Goal: Task Accomplishment & Management: Use online tool/utility

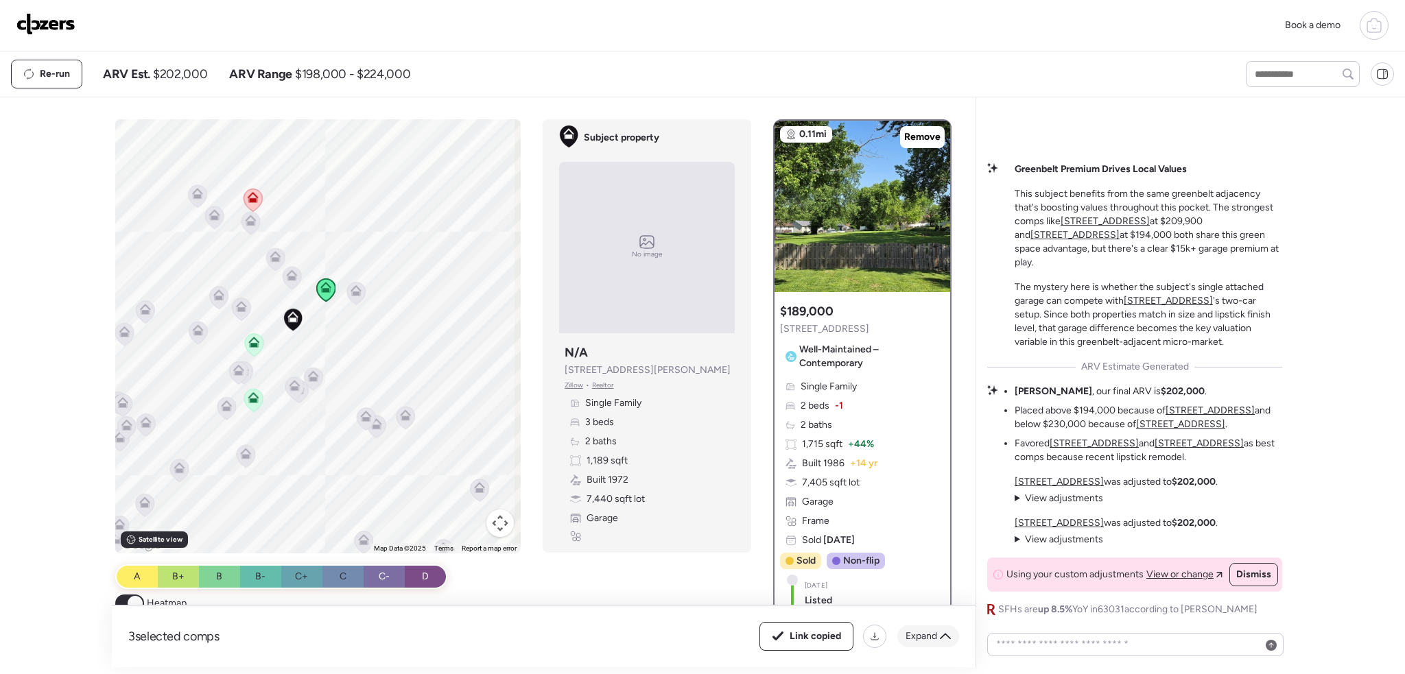
click at [924, 642] on span "Expand" at bounding box center [921, 637] width 32 height 14
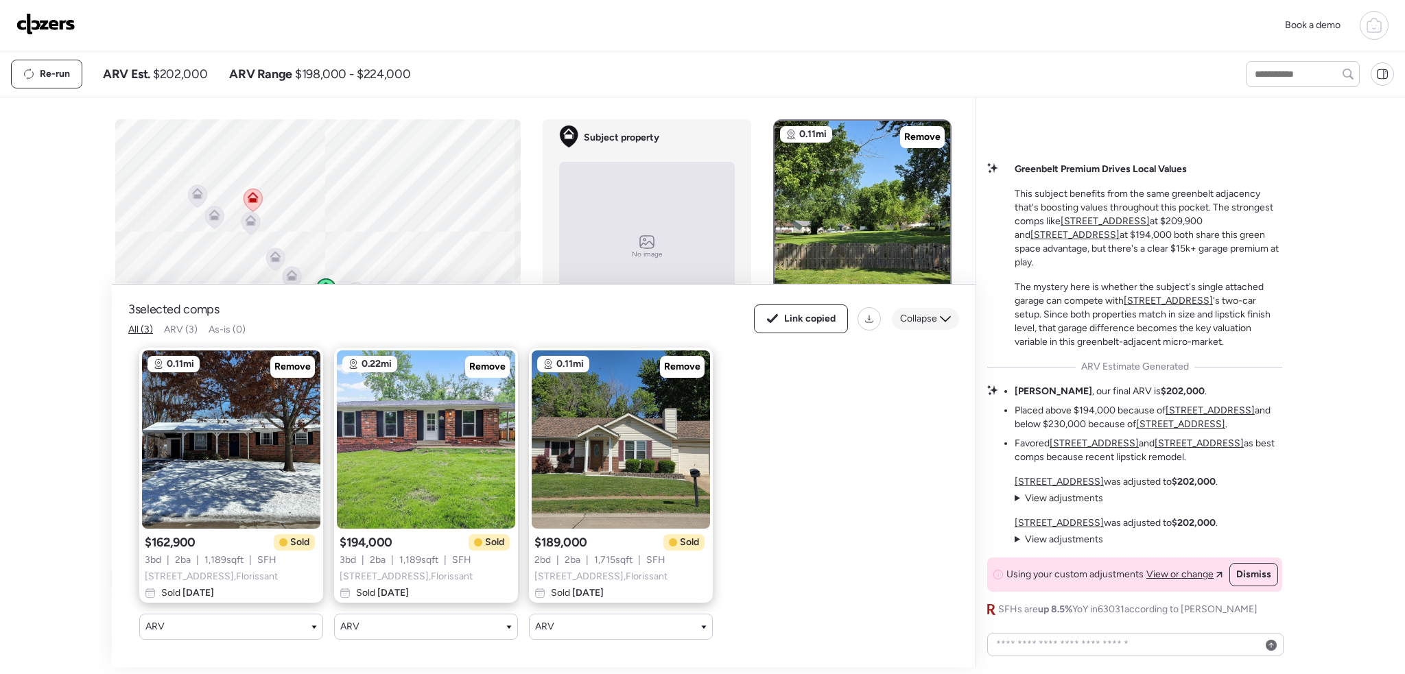
click at [909, 312] on span "Collapse" at bounding box center [918, 319] width 37 height 14
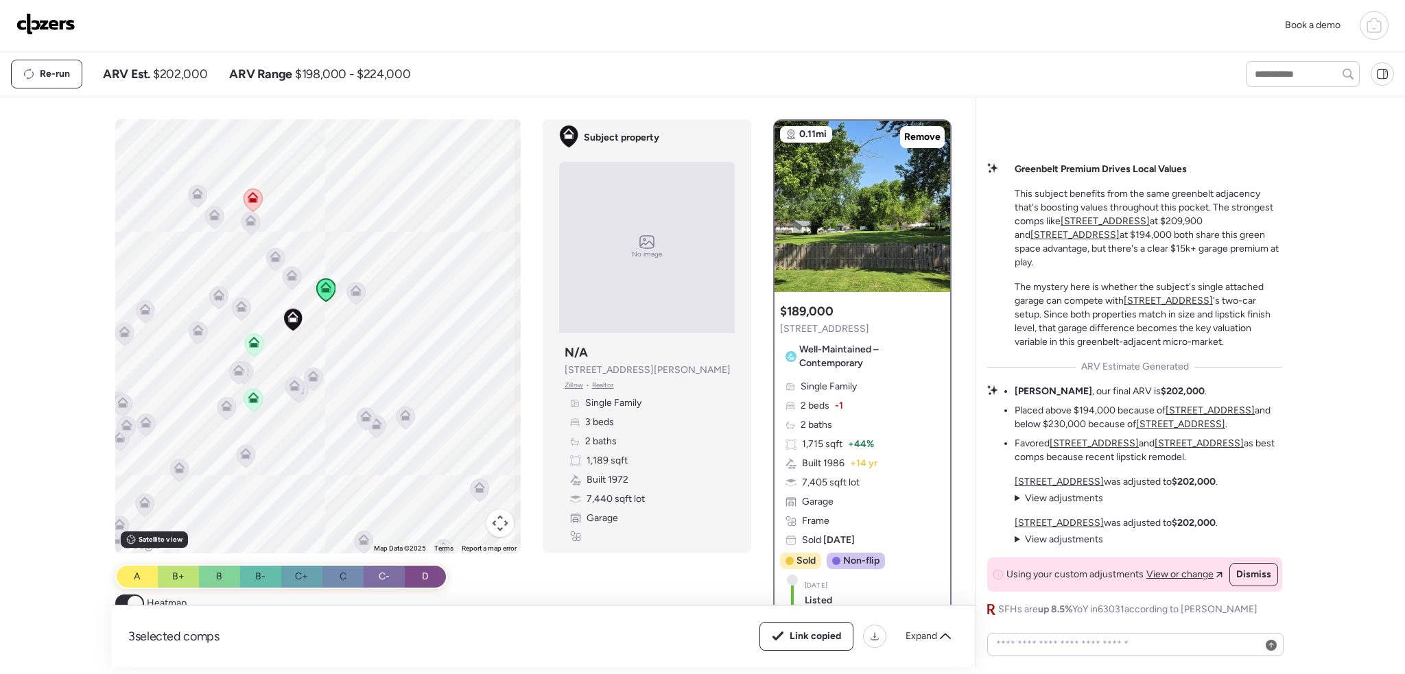
click at [68, 29] on img at bounding box center [45, 24] width 59 height 22
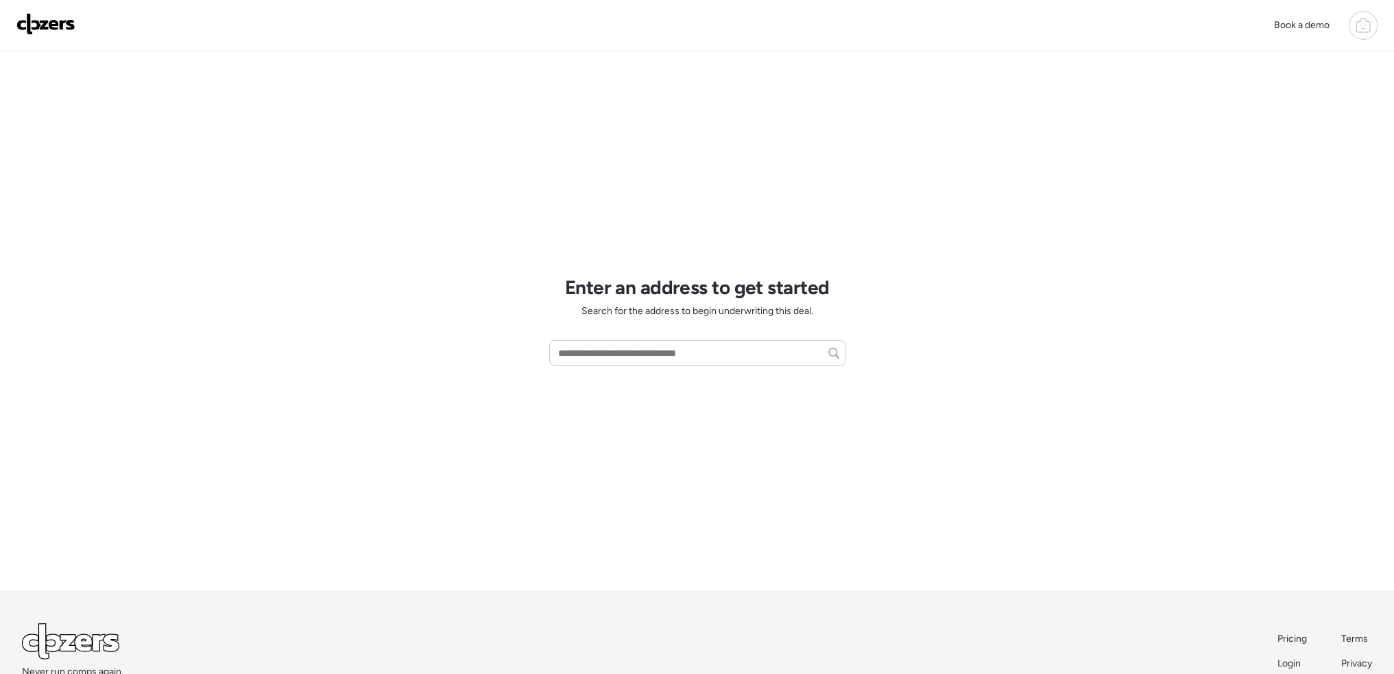
click at [1361, 26] on icon at bounding box center [1363, 25] width 16 height 16
click at [1248, 114] on span "Report history" at bounding box center [1230, 117] width 61 height 14
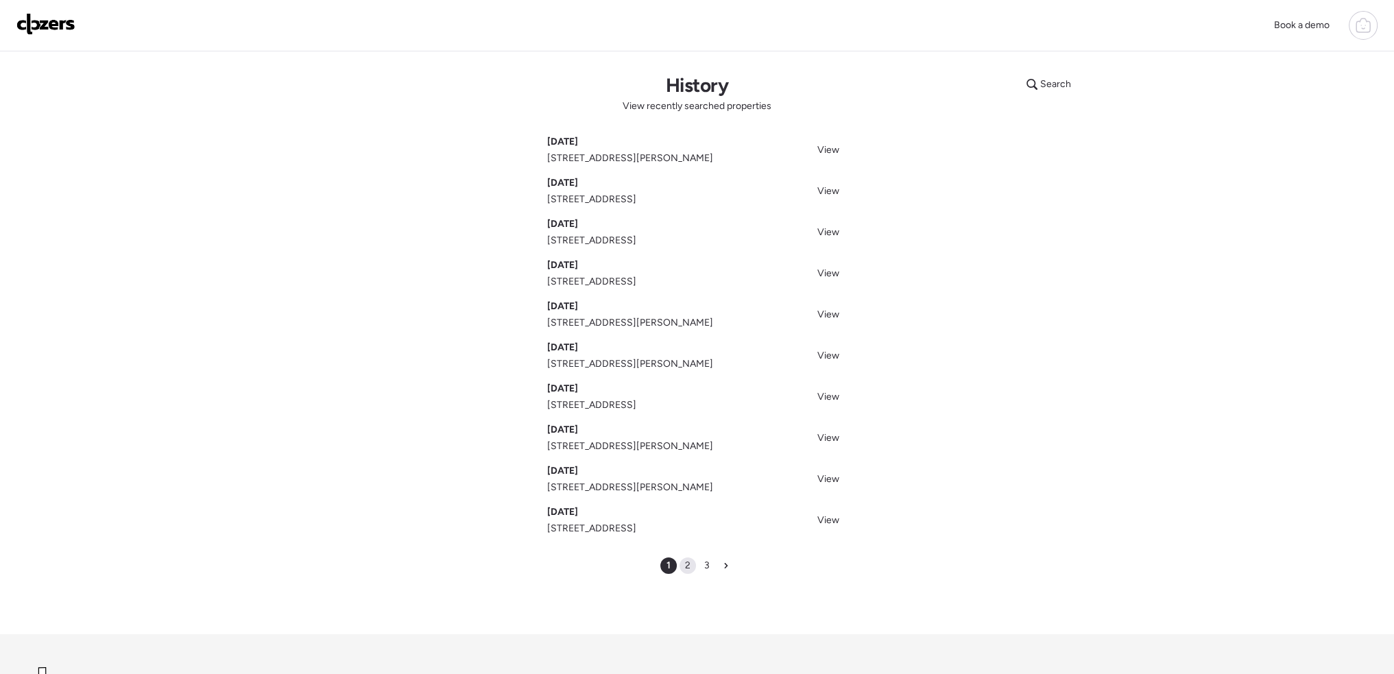
click at [685, 562] on span "2" at bounding box center [687, 566] width 5 height 14
